Goal: Transaction & Acquisition: Purchase product/service

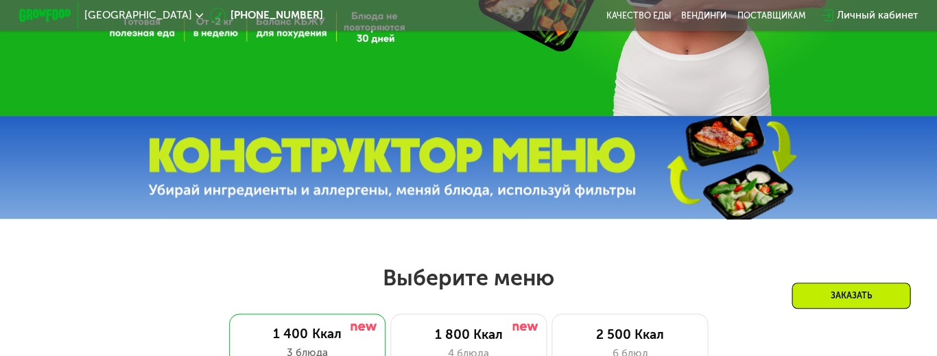
scroll to position [327, 0]
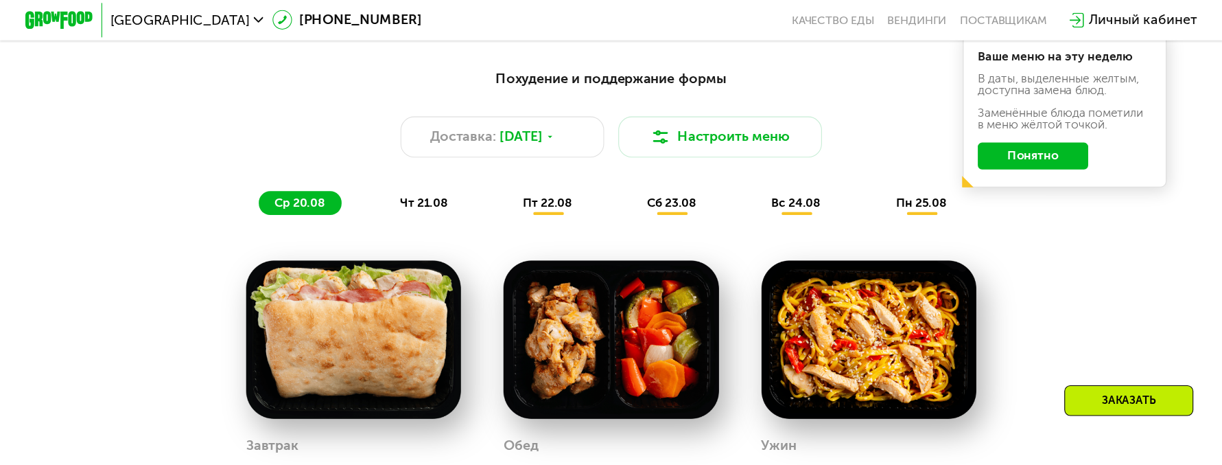
scroll to position [788, 0]
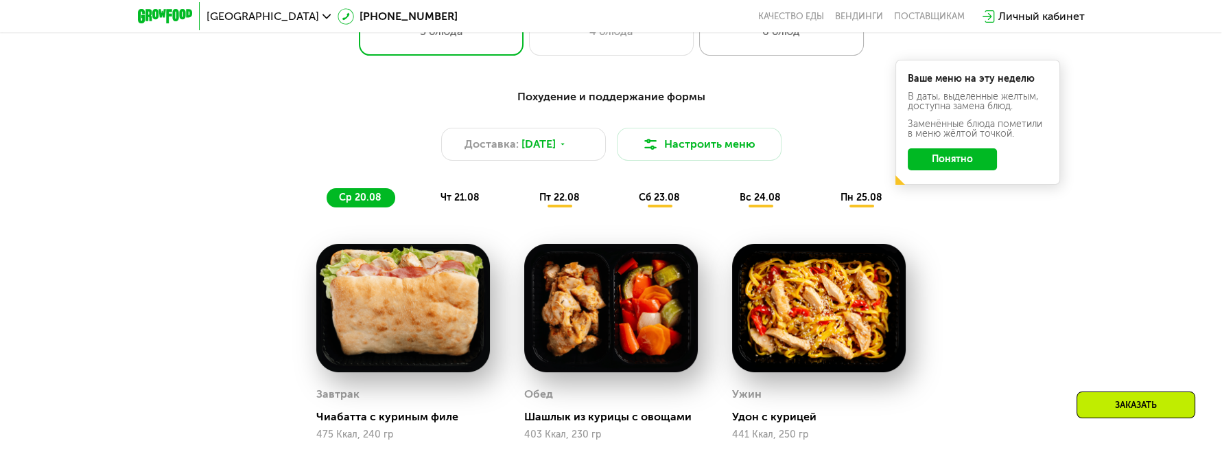
click at [780, 40] on div "6 блюд" at bounding box center [782, 31] width 136 height 16
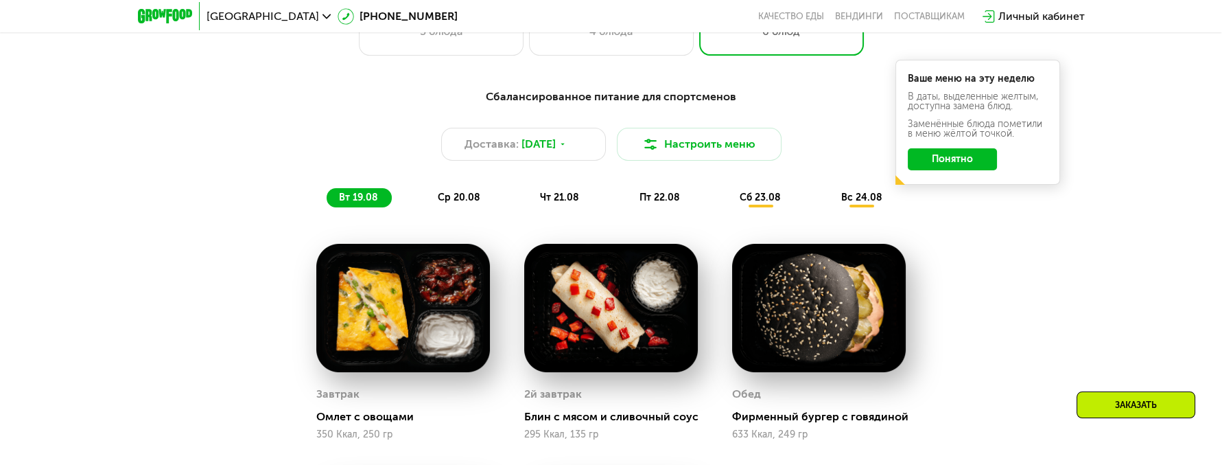
click at [937, 170] on button "Понятно" at bounding box center [952, 159] width 89 height 22
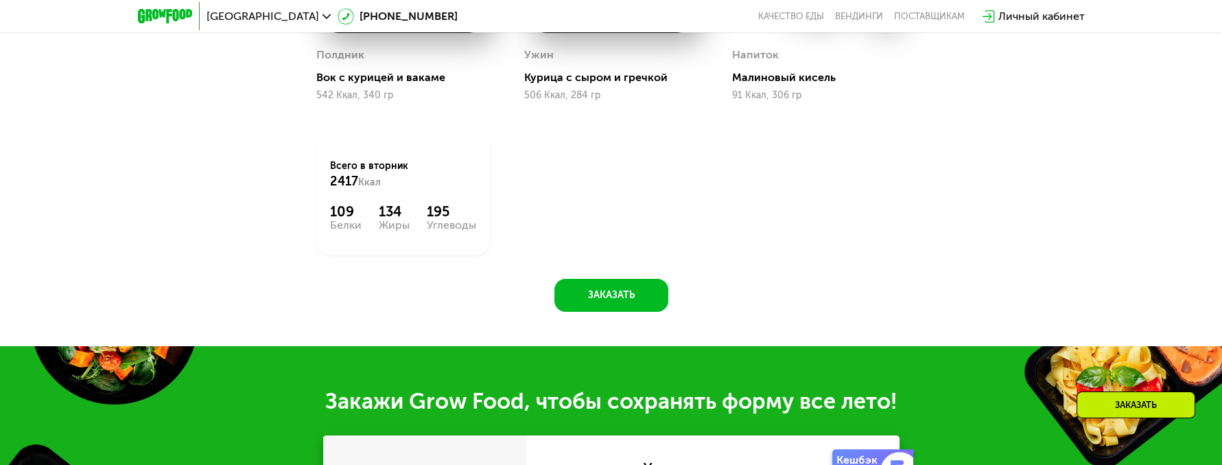
scroll to position [1362, 0]
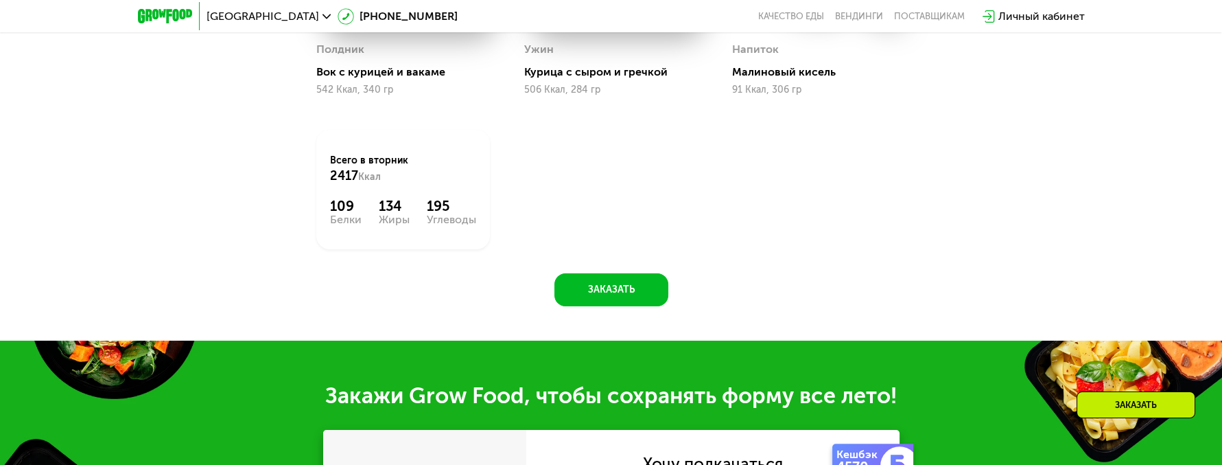
click at [377, 225] on div "109 Белки 134 Жиры 195 Углеводы" at bounding box center [403, 211] width 146 height 27
click at [387, 214] on div "134" at bounding box center [394, 206] width 31 height 16
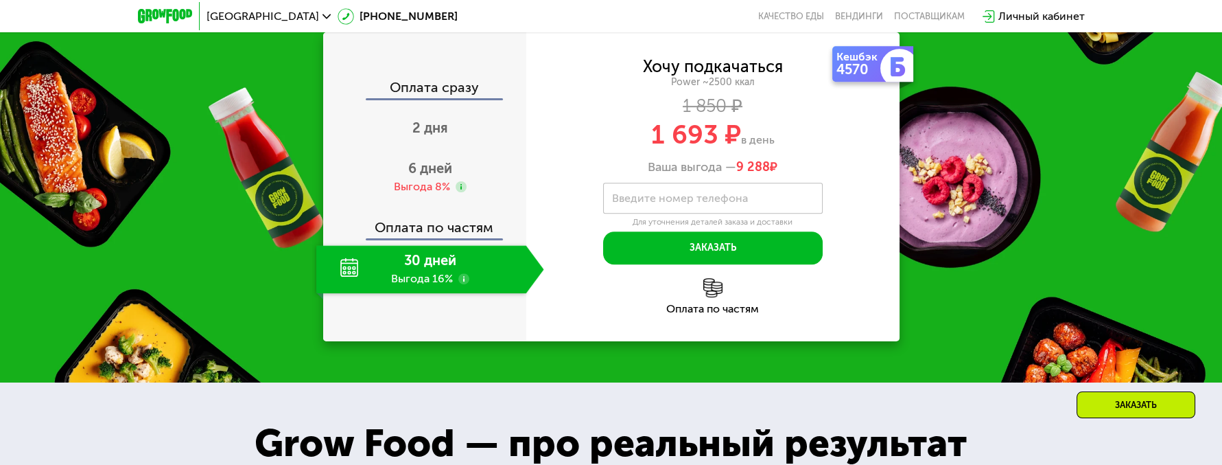
scroll to position [1768, 0]
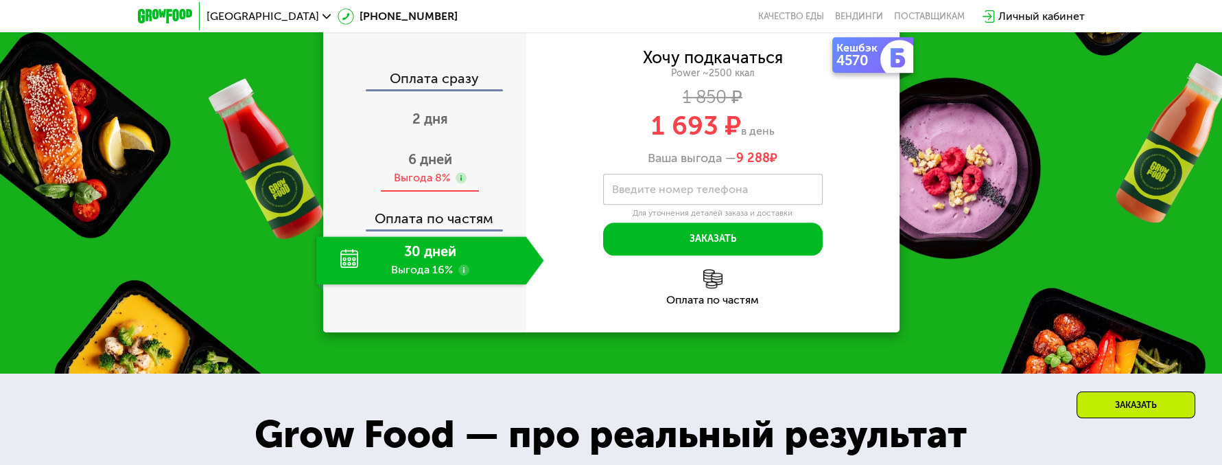
click at [425, 167] on span "6 дней" at bounding box center [430, 159] width 44 height 16
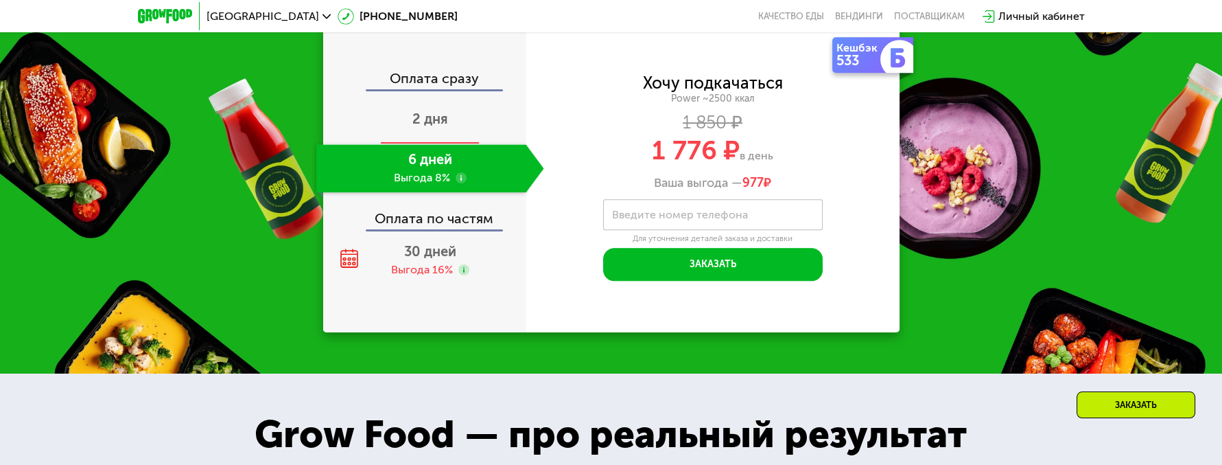
click at [425, 127] on span "2 дня" at bounding box center [430, 118] width 36 height 16
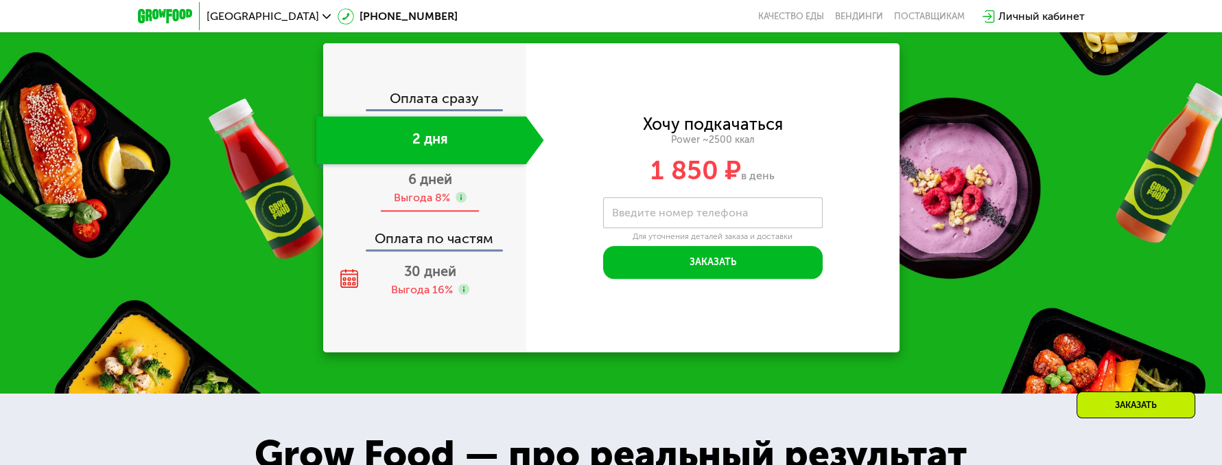
scroll to position [1830, 0]
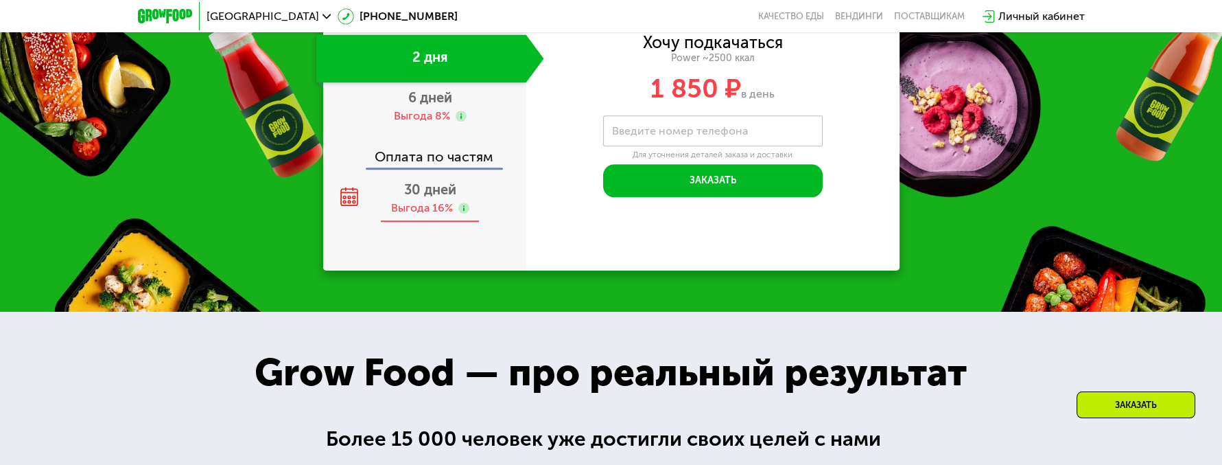
click at [426, 215] on div "Выгода 16%" at bounding box center [422, 207] width 62 height 15
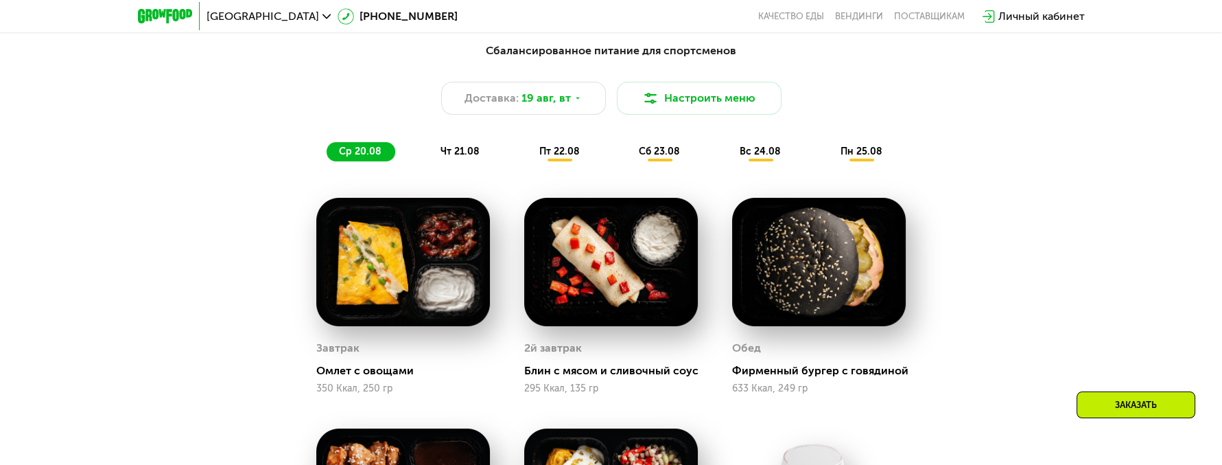
scroll to position [799, 0]
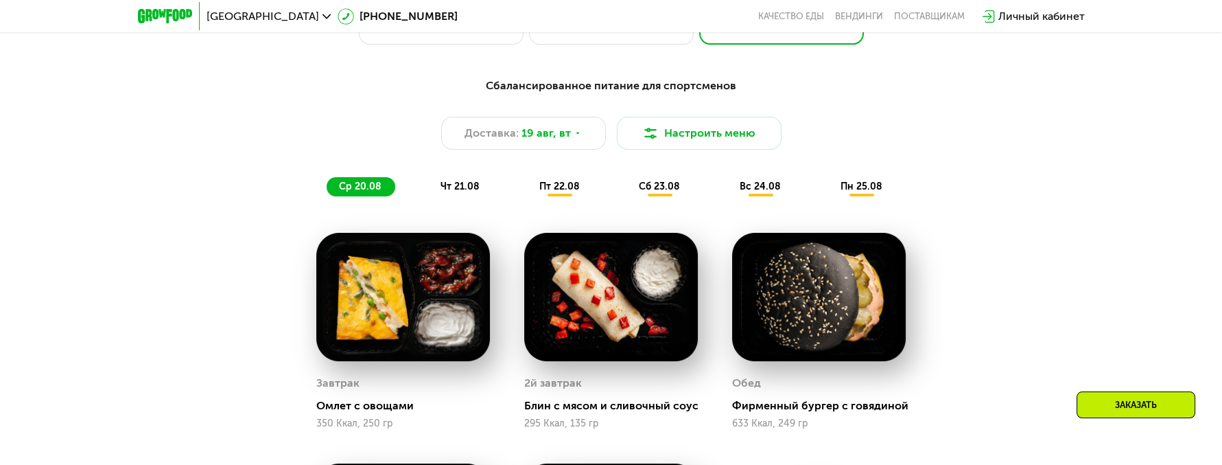
click at [447, 192] on span "чт 21.08" at bounding box center [460, 186] width 39 height 12
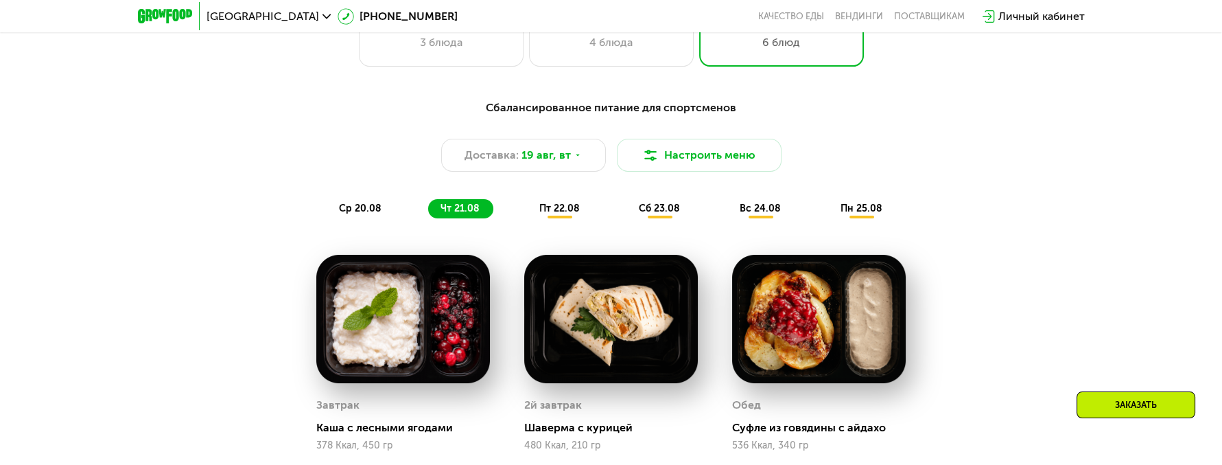
scroll to position [776, 0]
click at [561, 215] on span "пт 22.08" at bounding box center [559, 209] width 40 height 12
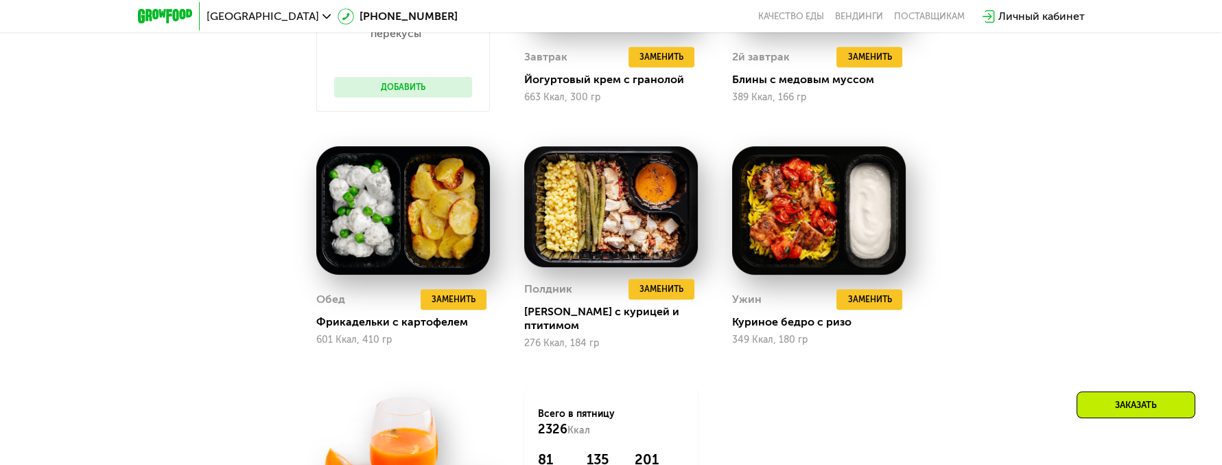
scroll to position [1071, 0]
